Goal: Communication & Community: Answer question/provide support

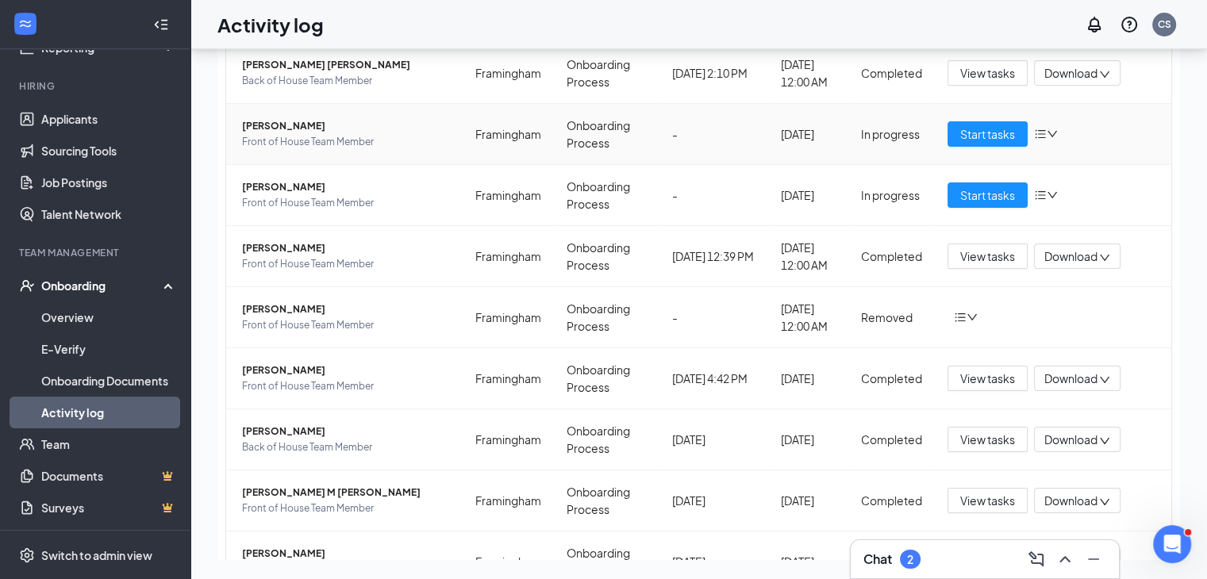
scroll to position [2, 0]
click at [89, 120] on link "Applicants" at bounding box center [109, 119] width 136 height 32
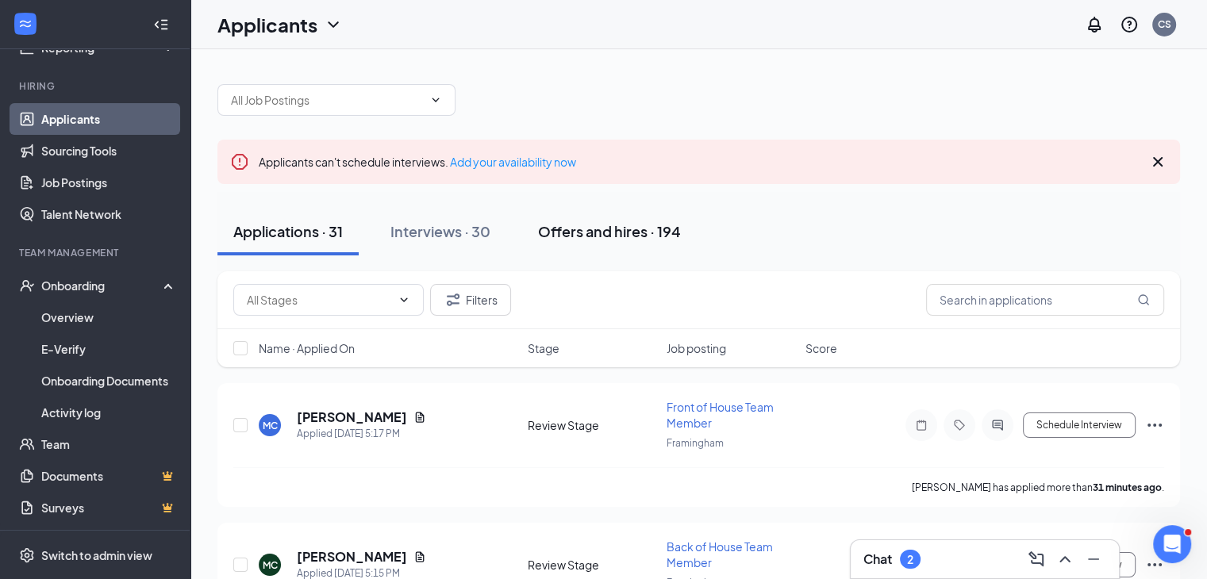
click at [598, 234] on div "Offers and hires · 194" at bounding box center [609, 231] width 143 height 20
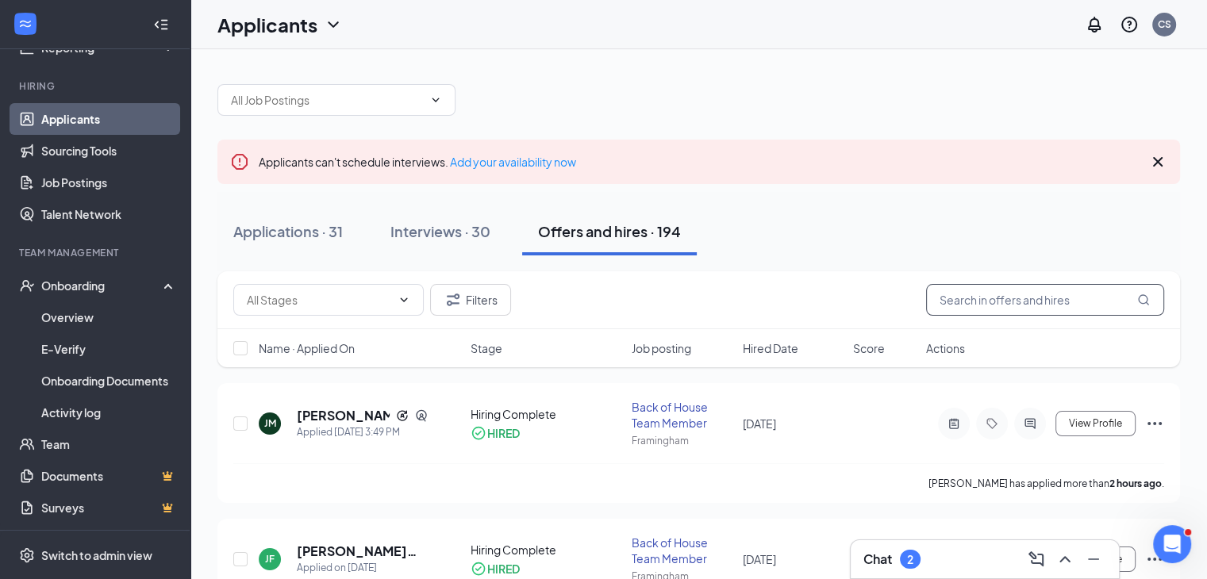
click at [1031, 306] on input "text" at bounding box center [1045, 300] width 238 height 32
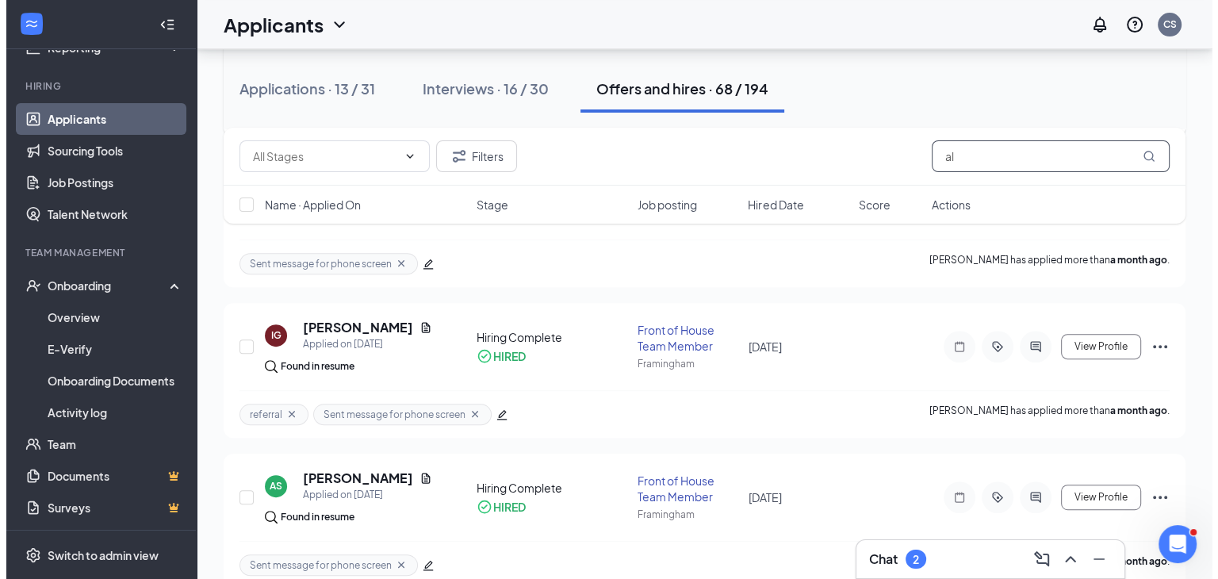
scroll to position [714, 0]
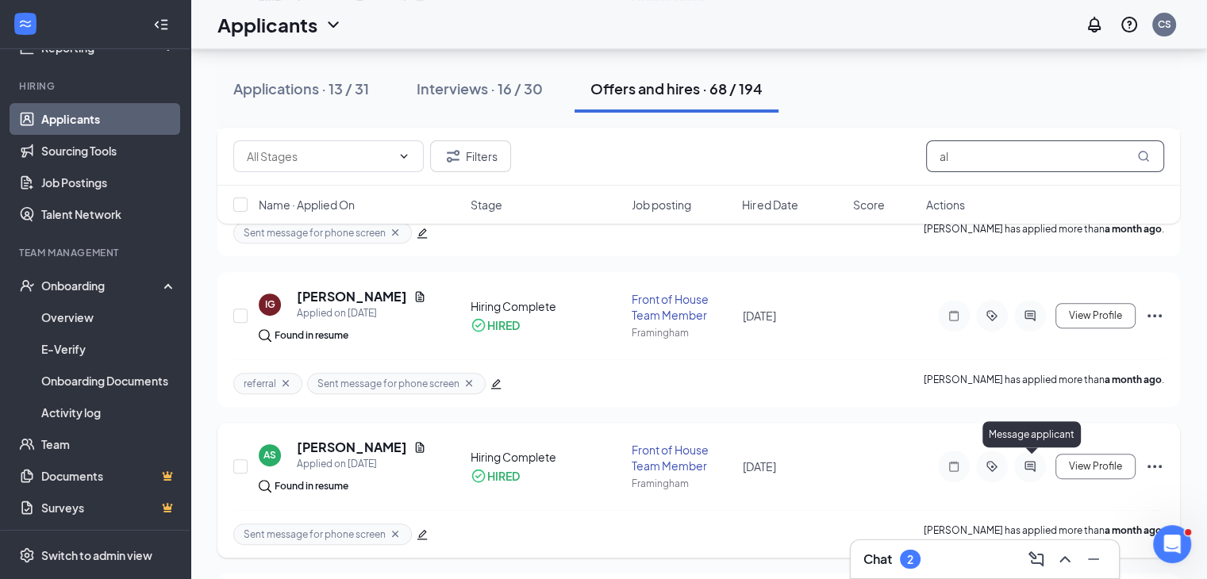
type input "al"
click at [1027, 461] on icon "ActiveChat" at bounding box center [1029, 466] width 19 height 13
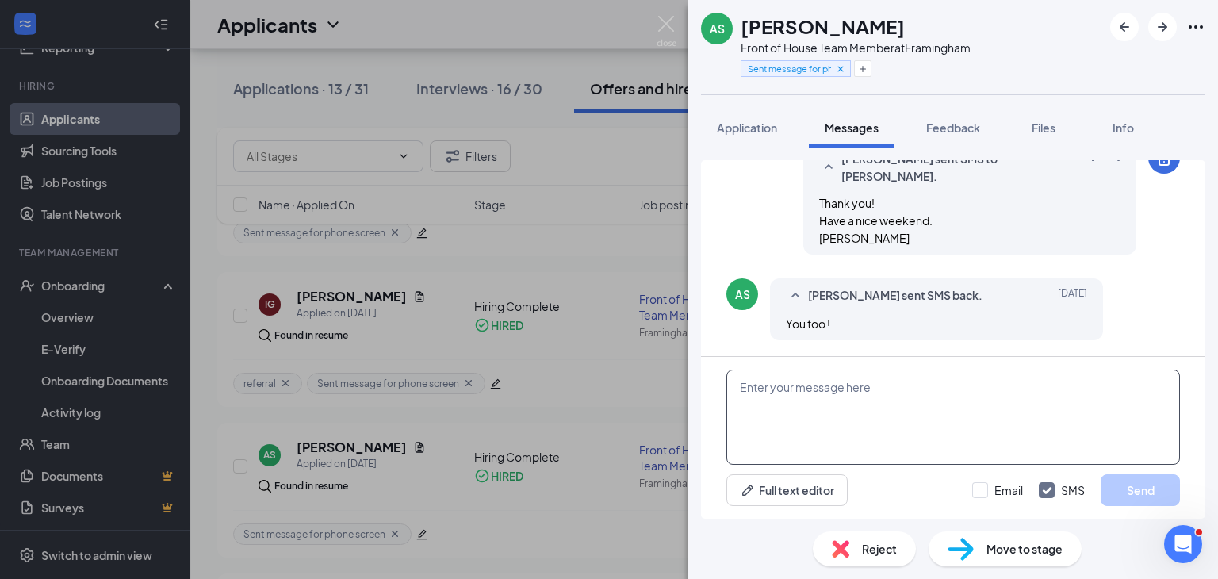
scroll to position [1697, 0]
click at [839, 429] on textarea at bounding box center [954, 417] width 454 height 95
paste textarea "577158"
drag, startPoint x: 904, startPoint y: 432, endPoint x: 1055, endPoint y: 451, distance: 152.7
click at [1055, 451] on textarea "577158" at bounding box center [954, 417] width 454 height 95
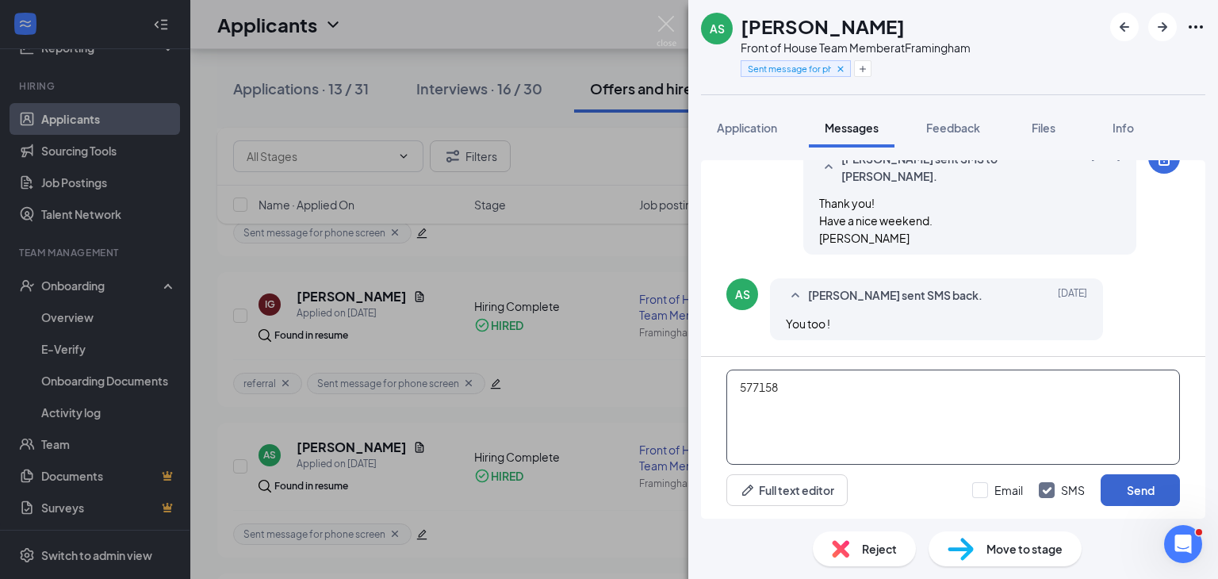
type textarea "577158"
click at [1156, 485] on button "Send" at bounding box center [1140, 490] width 79 height 32
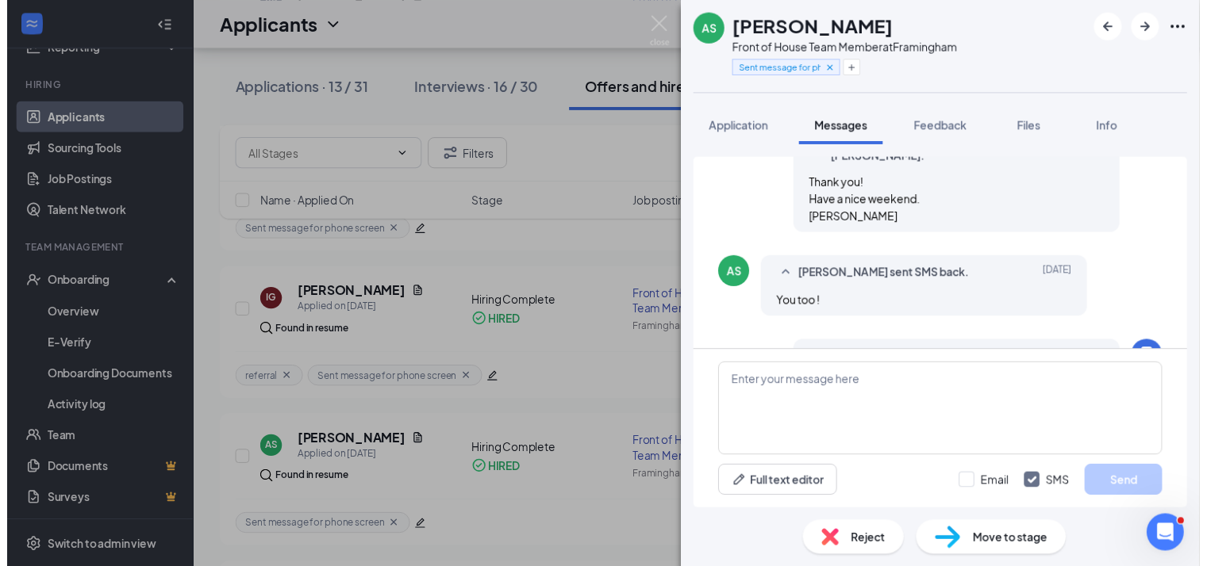
scroll to position [1798, 0]
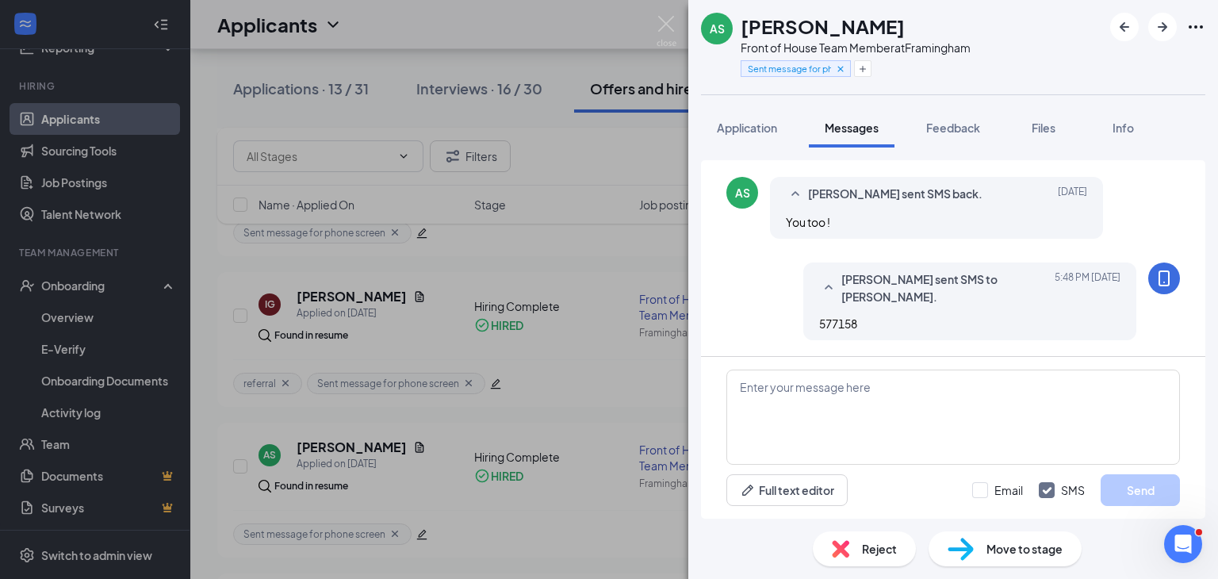
click at [679, 26] on div "AS [PERSON_NAME] Front of House Team Member at [GEOGRAPHIC_DATA] Sent message f…" at bounding box center [609, 289] width 1218 height 579
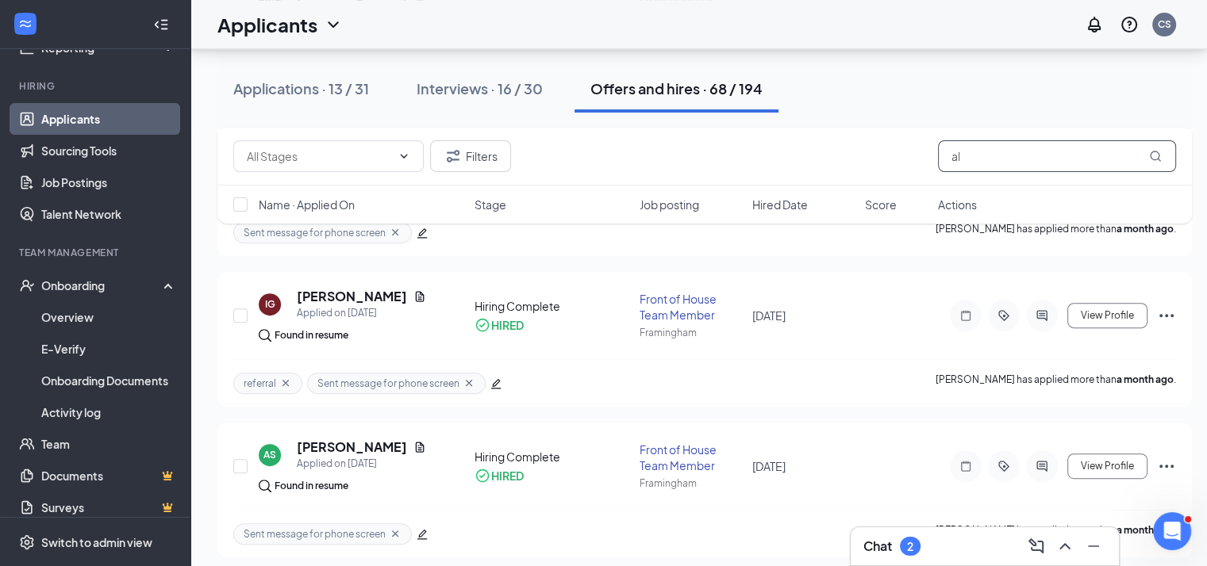
drag, startPoint x: 998, startPoint y: 159, endPoint x: 908, endPoint y: 155, distance: 90.5
click at [908, 155] on div "Filters al" at bounding box center [704, 156] width 942 height 32
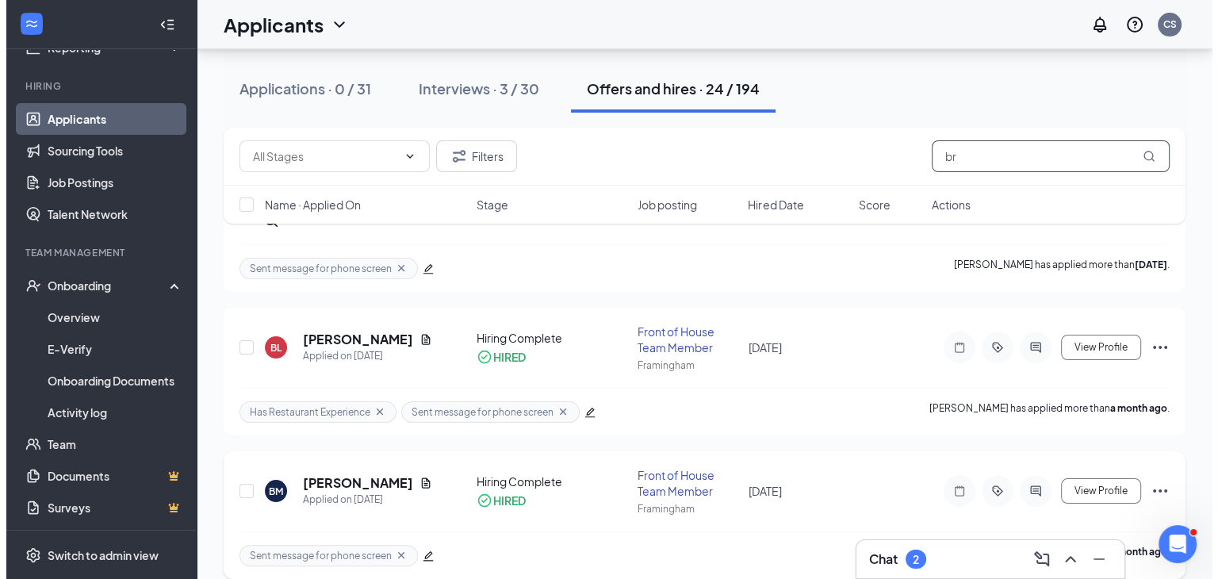
scroll to position [238, 0]
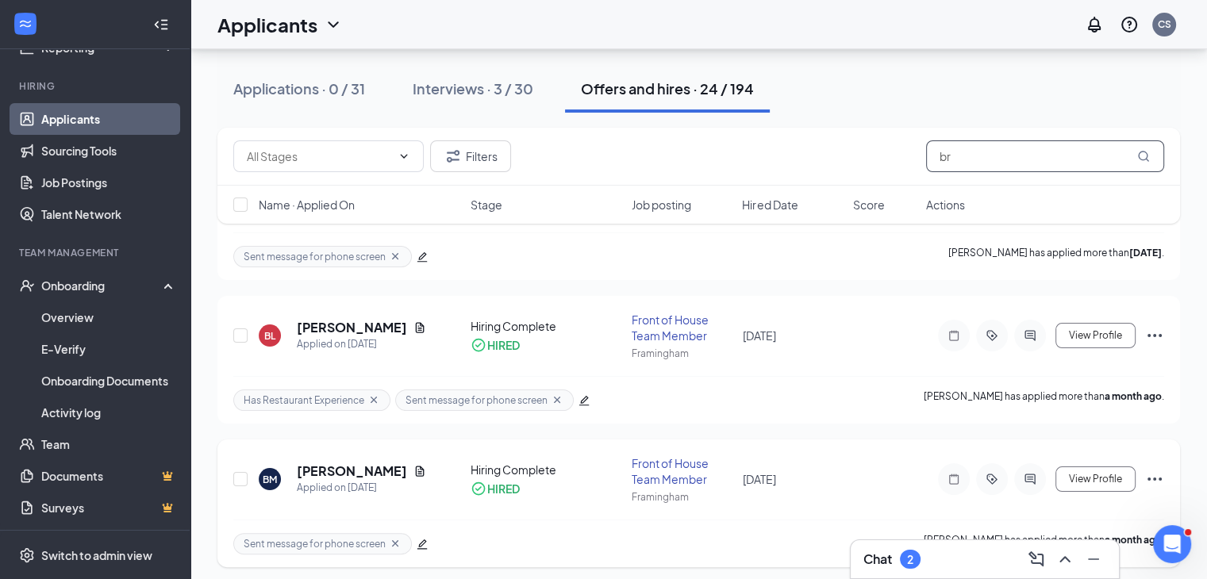
type input "br"
click at [1028, 474] on icon "ActiveChat" at bounding box center [1029, 479] width 10 height 10
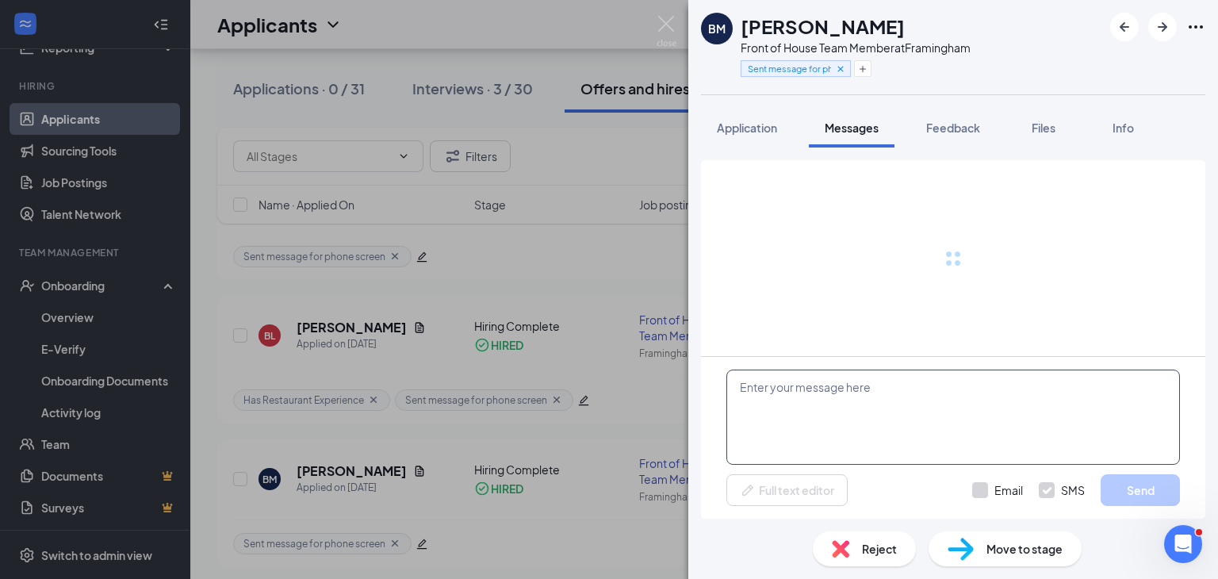
click at [800, 403] on textarea at bounding box center [954, 417] width 454 height 95
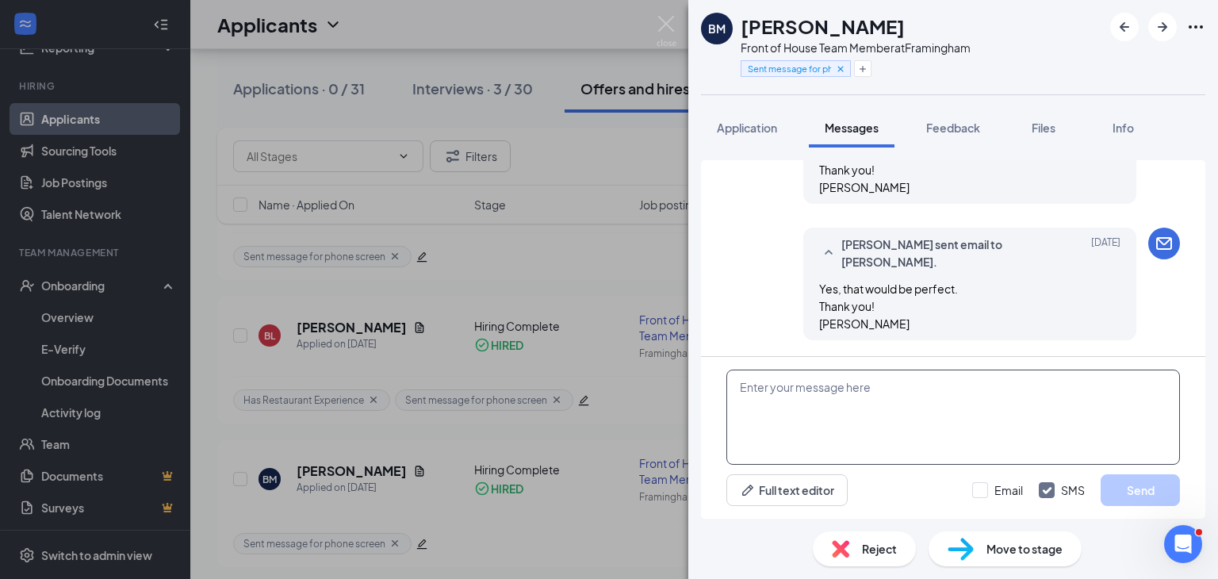
scroll to position [2288, 0]
paste textarea "345841"
type textarea "345841"
click at [1119, 489] on button "Send" at bounding box center [1140, 490] width 79 height 32
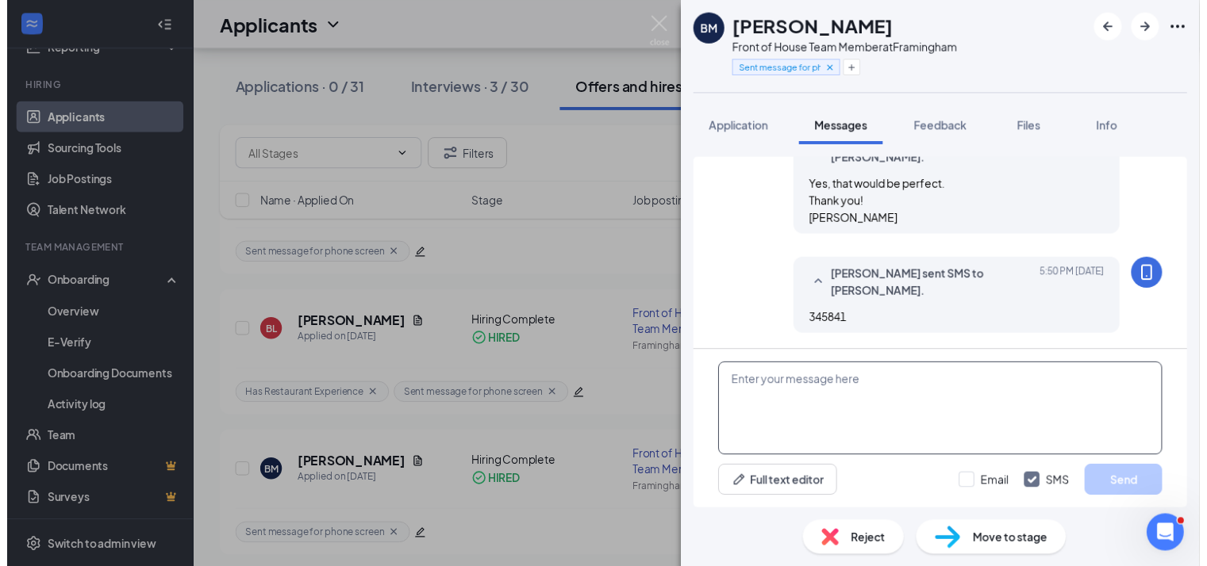
scroll to position [2389, 0]
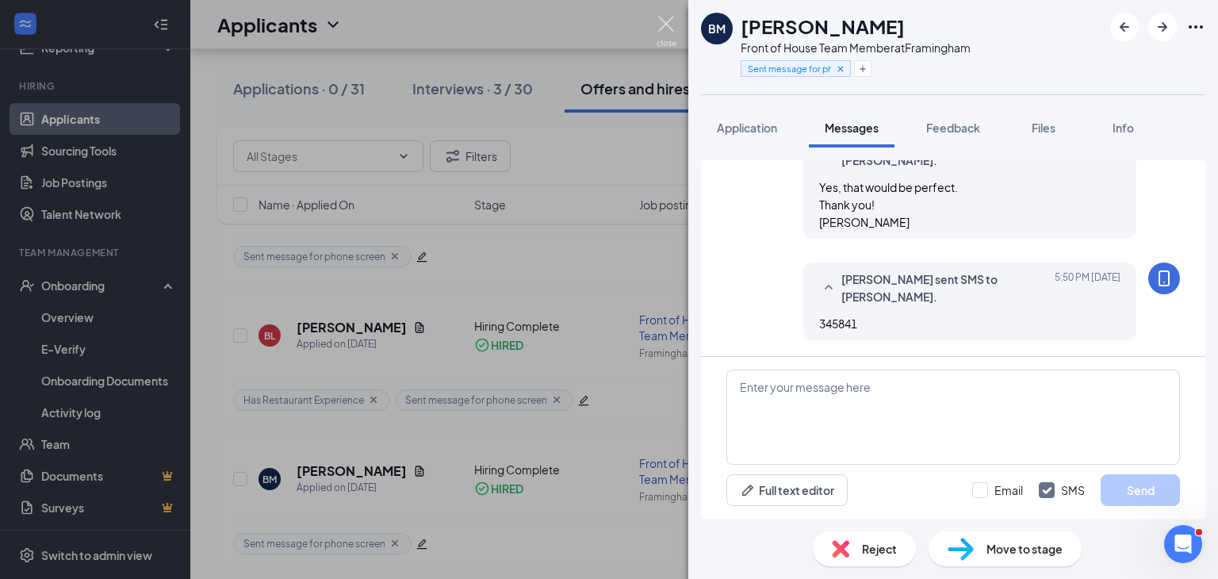
click at [667, 19] on img at bounding box center [667, 31] width 20 height 31
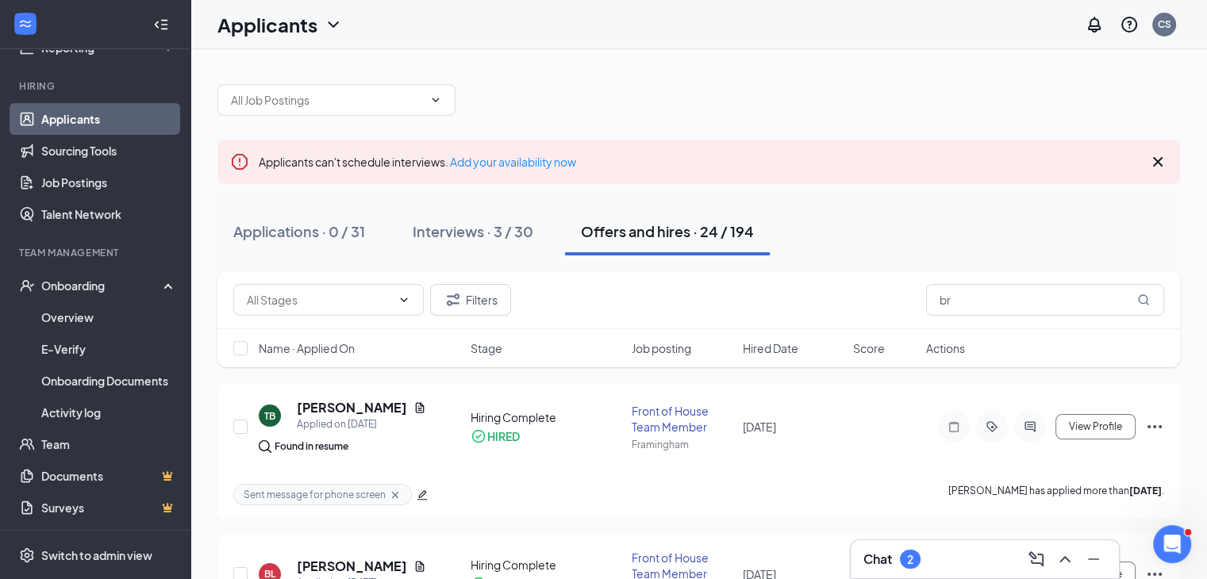
click at [958, 552] on div "Chat 2" at bounding box center [984, 559] width 243 height 25
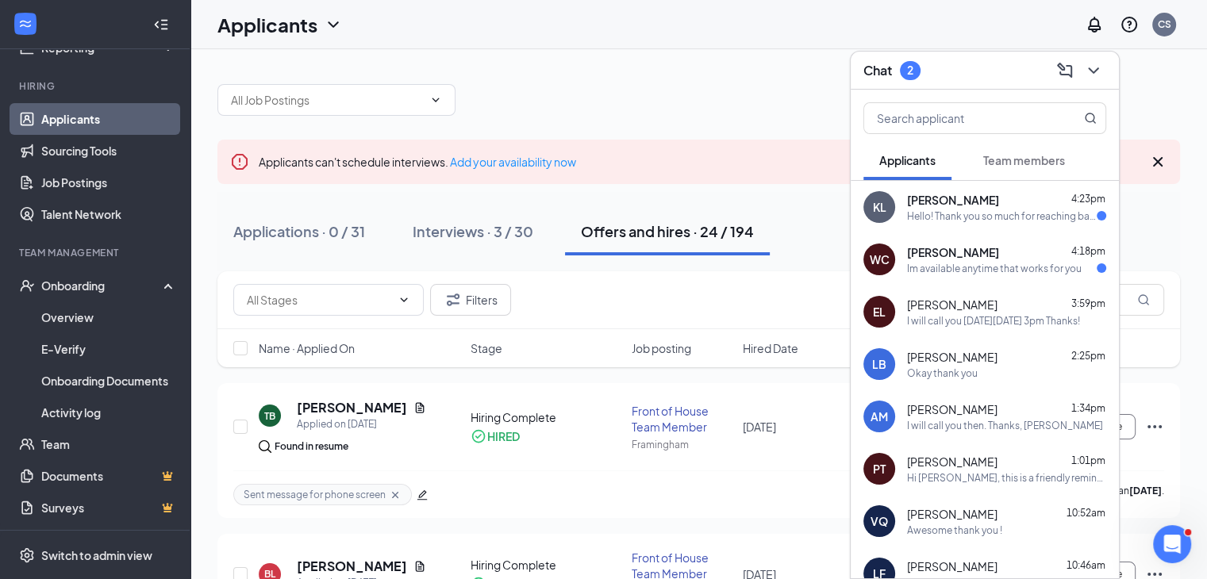
click at [1003, 152] on div "Team members" at bounding box center [1024, 160] width 82 height 16
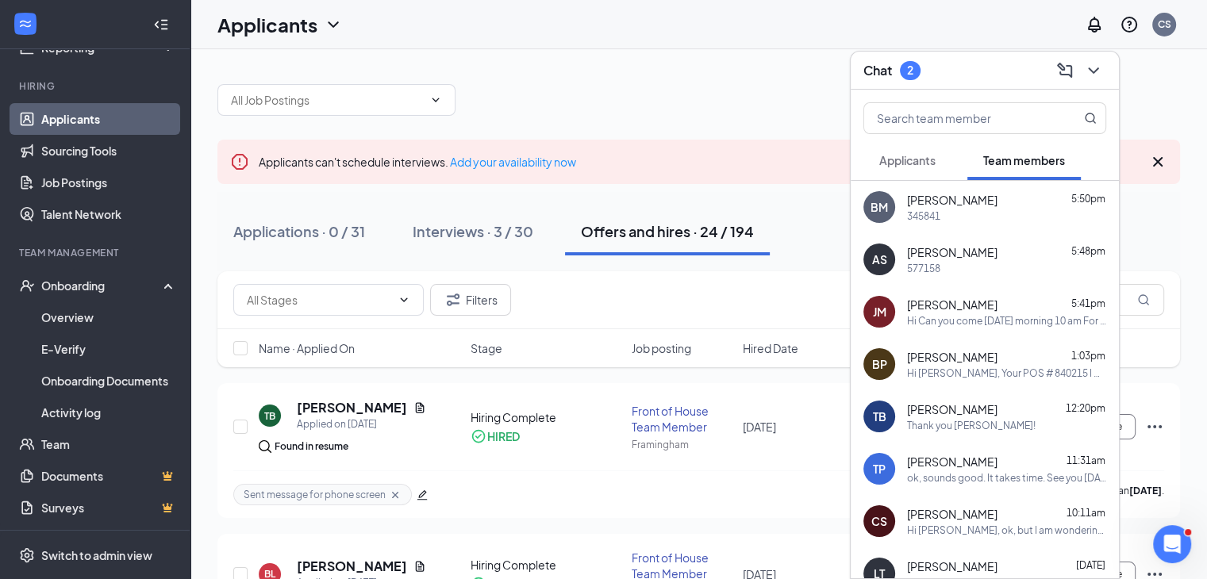
click at [979, 74] on div "Chat 2" at bounding box center [984, 70] width 243 height 25
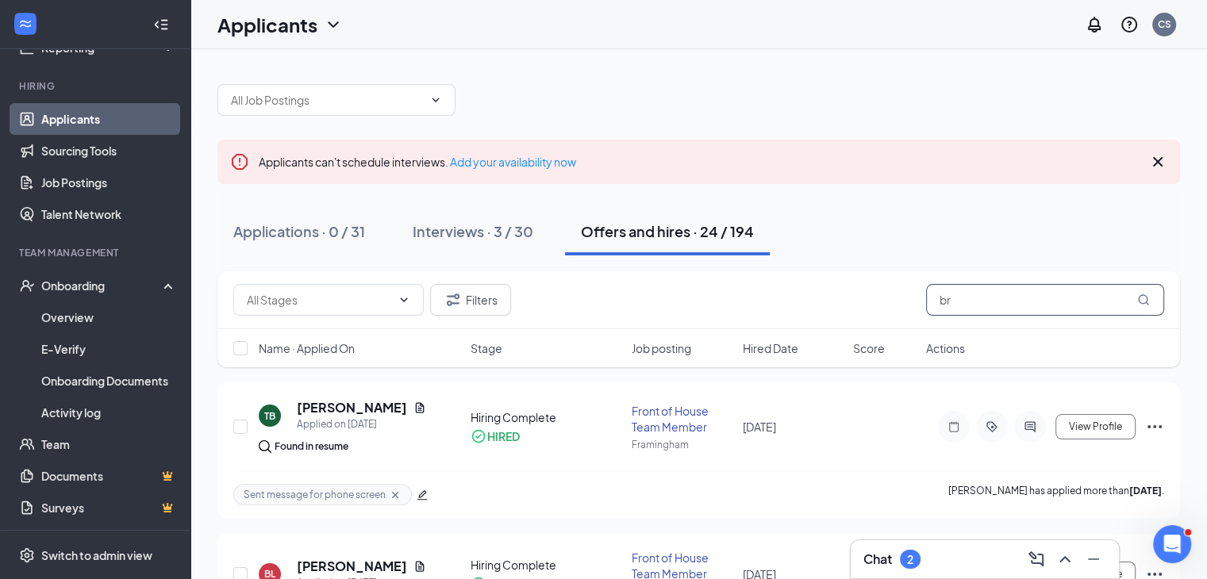
drag, startPoint x: 1038, startPoint y: 305, endPoint x: 720, endPoint y: 277, distance: 318.6
click at [720, 278] on div "Filters br" at bounding box center [698, 300] width 962 height 58
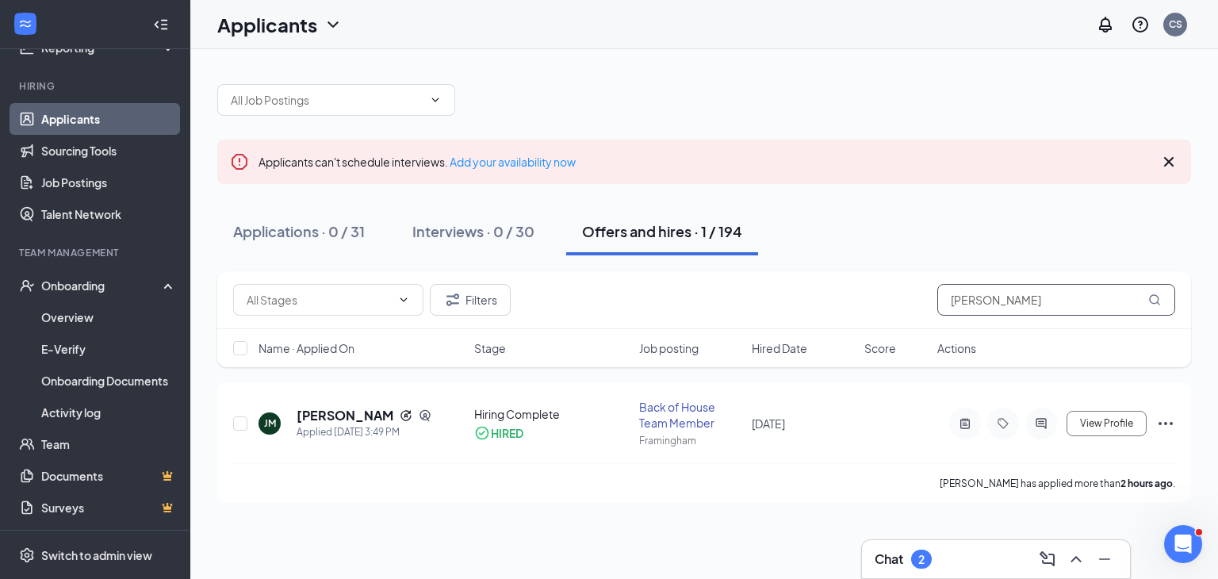
type input "[PERSON_NAME]"
click at [342, 413] on h5 "[PERSON_NAME]" at bounding box center [345, 415] width 97 height 17
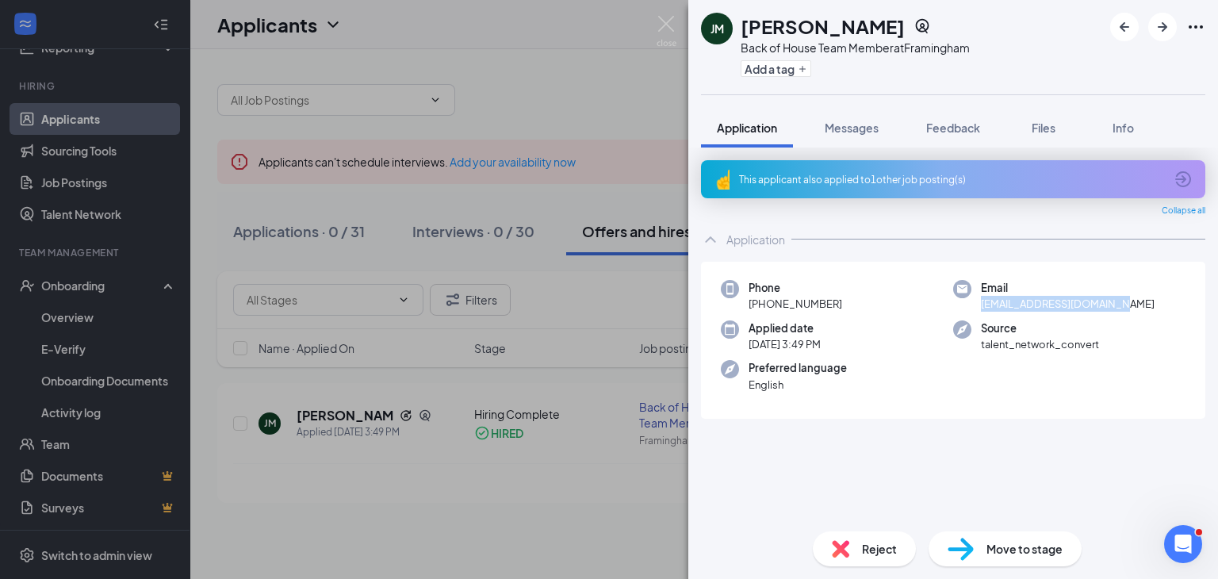
drag, startPoint x: 1145, startPoint y: 306, endPoint x: 977, endPoint y: 311, distance: 168.2
click at [977, 311] on div "Email [EMAIL_ADDRESS][DOMAIN_NAME]" at bounding box center [1070, 296] width 232 height 33
copy span "[EMAIL_ADDRESS][DOMAIN_NAME]"
